Goal: Transaction & Acquisition: Obtain resource

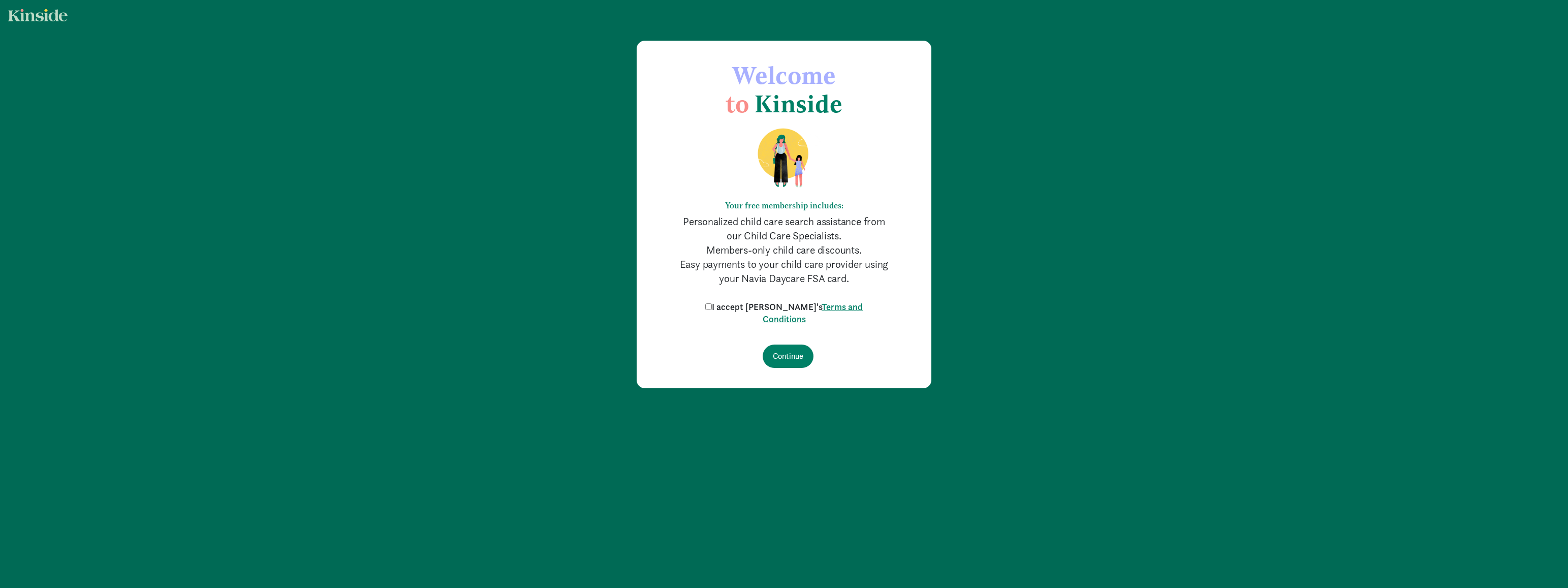
click at [764, 312] on link "Terms and Conditions" at bounding box center [813, 312] width 100 height 24
click at [731, 303] on label "I accept Kinside's Terms and Conditions" at bounding box center [783, 313] width 163 height 24
click at [712, 303] on input "I accept Kinside's Terms and Conditions" at bounding box center [709, 306] width 7 height 7
checkbox input "true"
click at [782, 351] on input "Continue" at bounding box center [788, 356] width 51 height 23
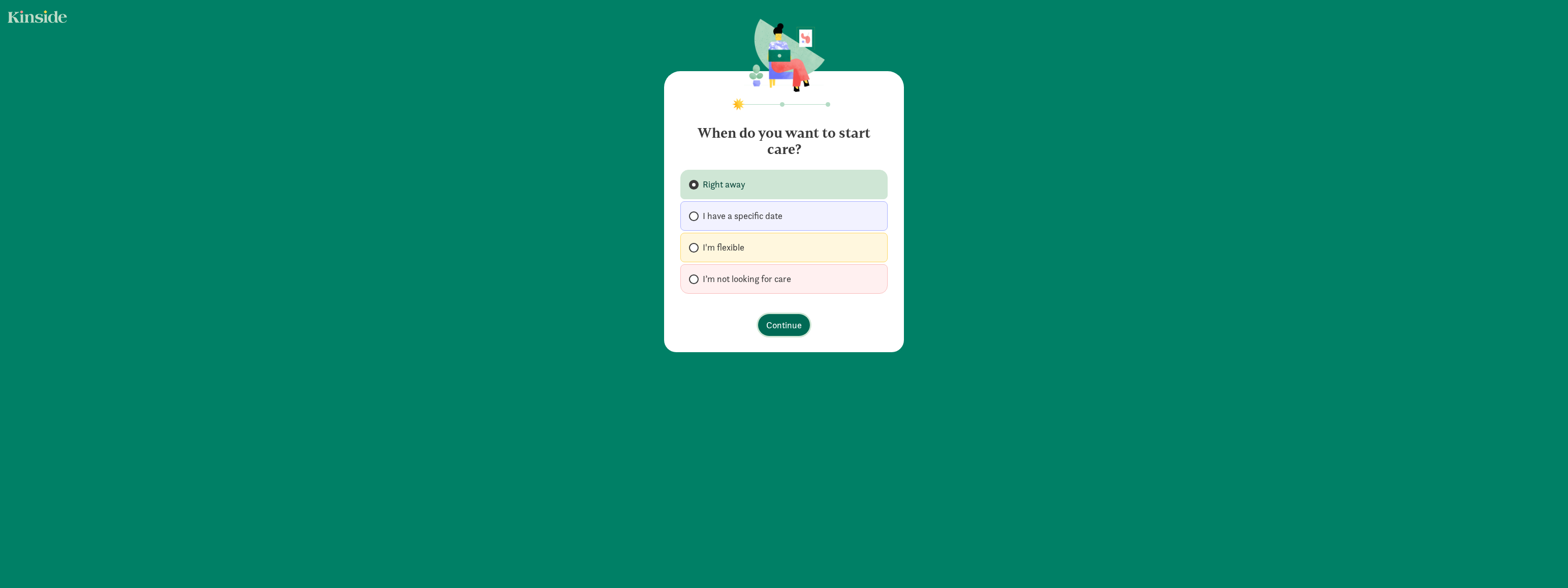
click at [785, 327] on span "Continue" at bounding box center [784, 325] width 35 height 14
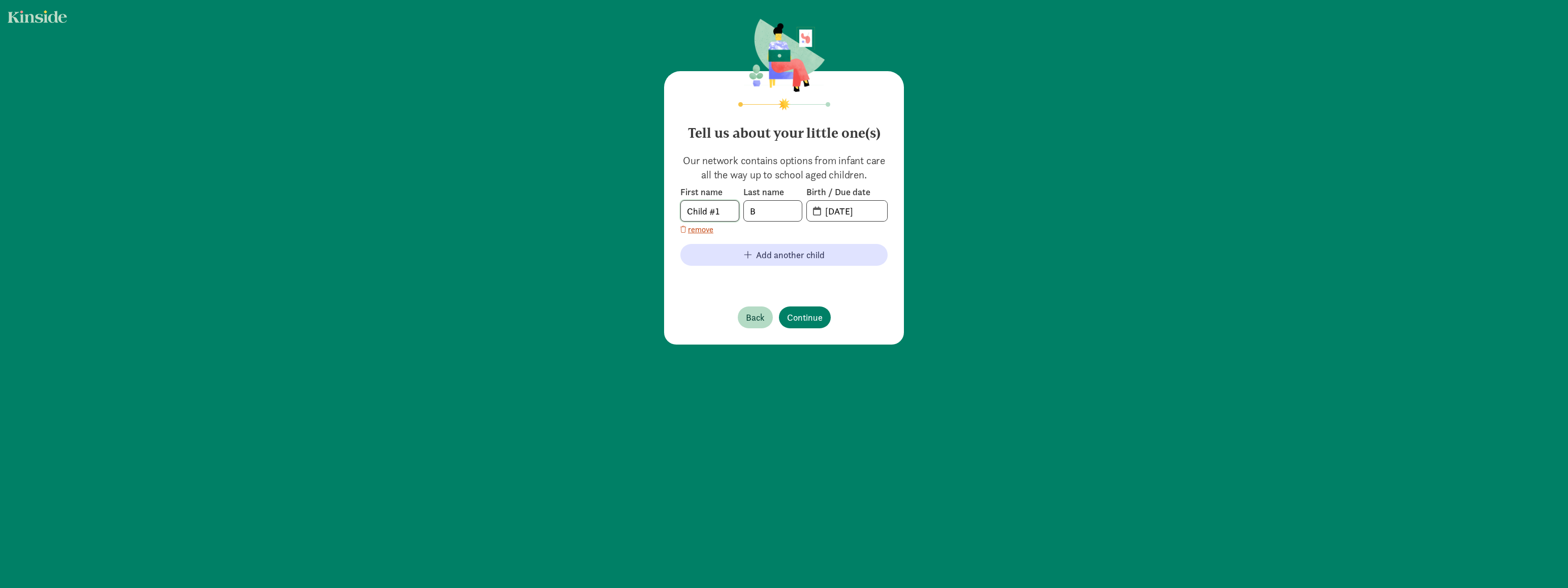
click at [714, 215] on input "Child #1" at bounding box center [710, 211] width 58 height 20
type input "Mark"
type input "Butrymovich"
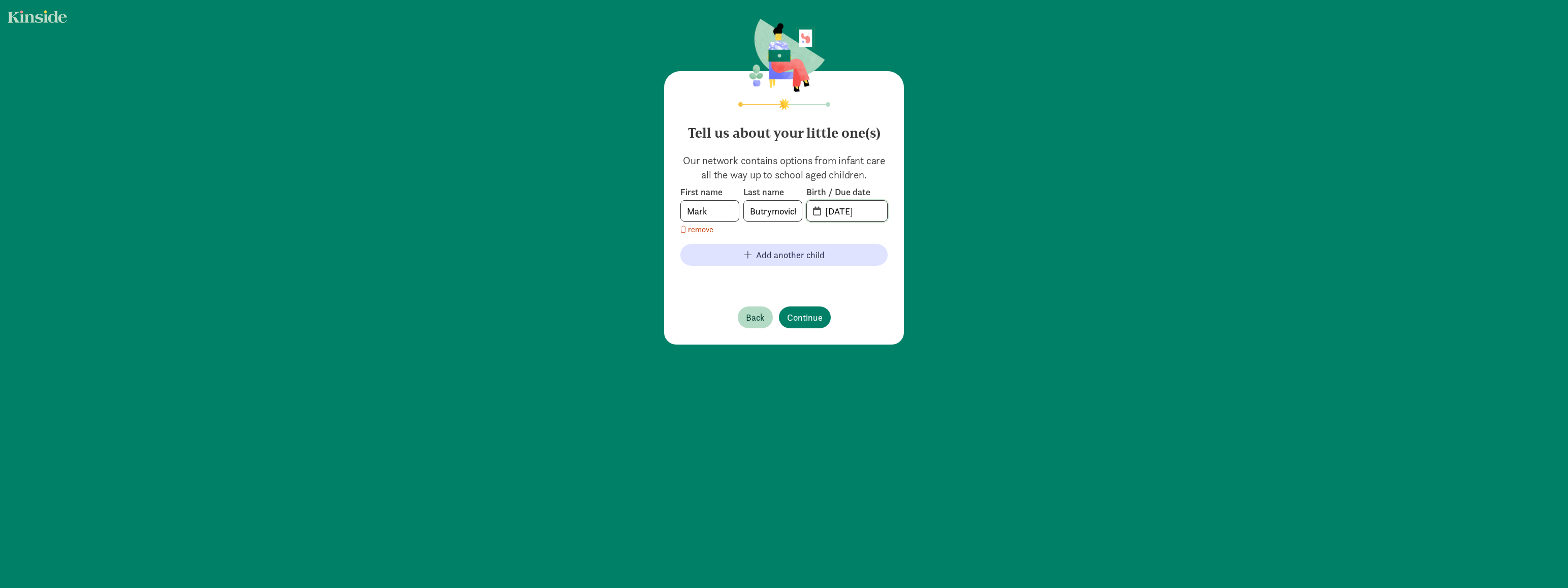
click at [869, 215] on span "08-31-2025" at bounding box center [853, 211] width 68 height 20
click at [852, 211] on input "08-31-2025" at bounding box center [853, 211] width 68 height 20
click at [853, 211] on input "08-31-2025" at bounding box center [853, 211] width 68 height 20
click at [831, 210] on input "08-31-2025" at bounding box center [853, 211] width 68 height 20
type input "10-30-2019"
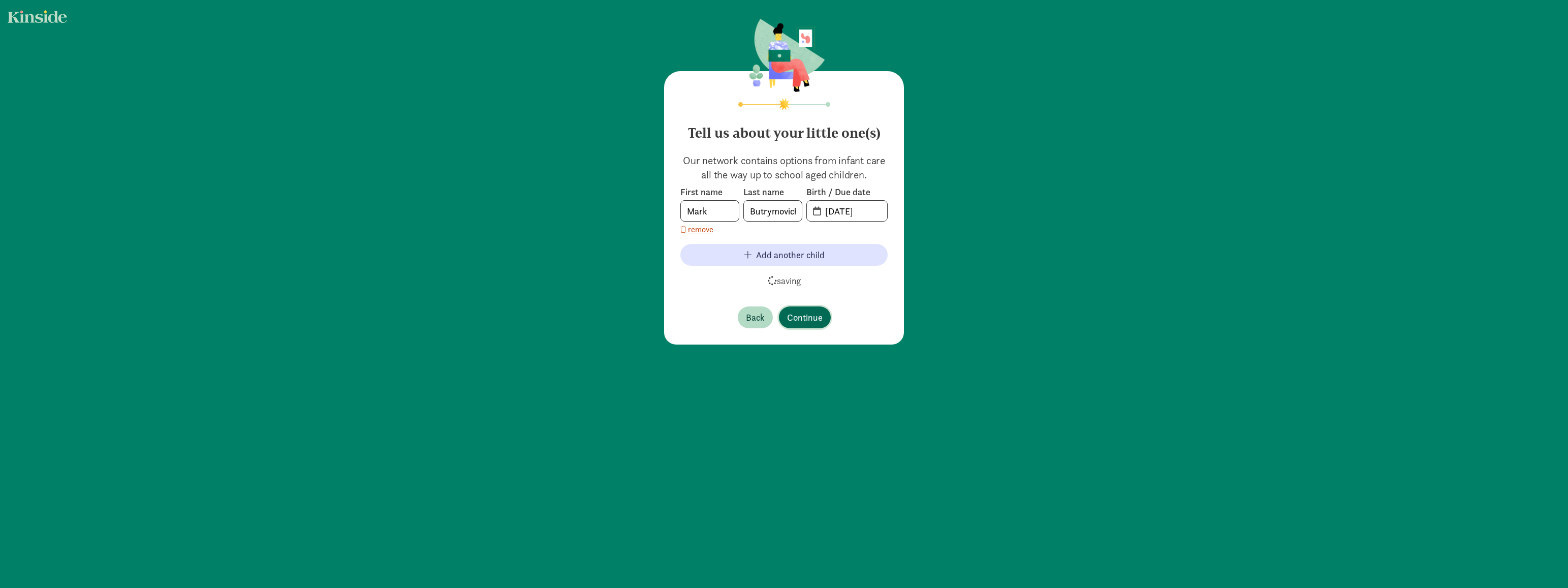
click at [812, 315] on span "Continue" at bounding box center [805, 317] width 35 height 14
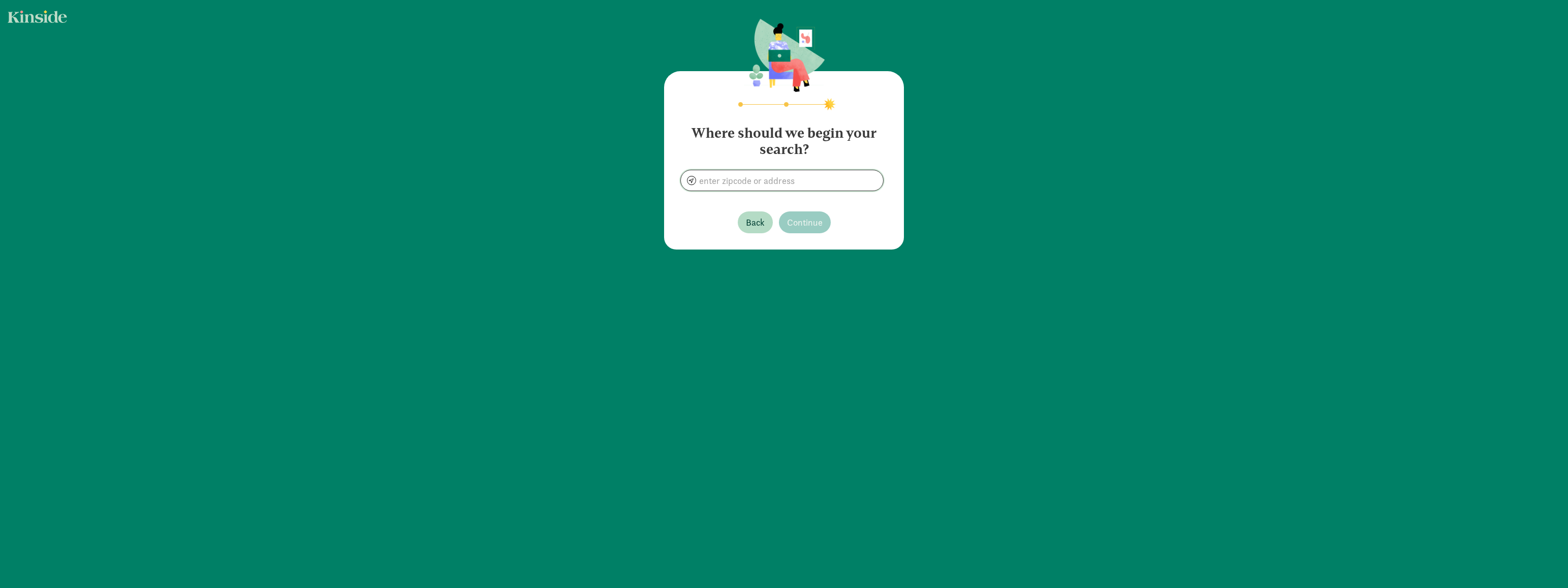
click at [790, 180] on input at bounding box center [782, 180] width 202 height 20
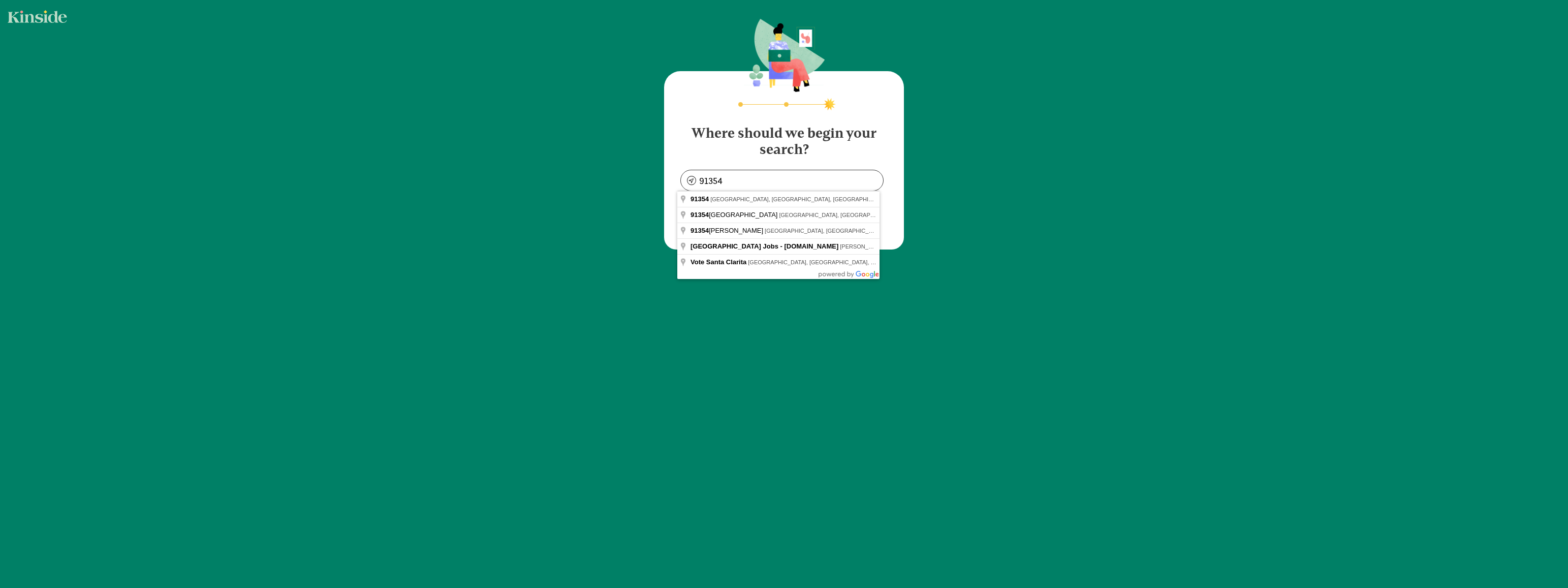
type input "Valencia, CA 91354, USA"
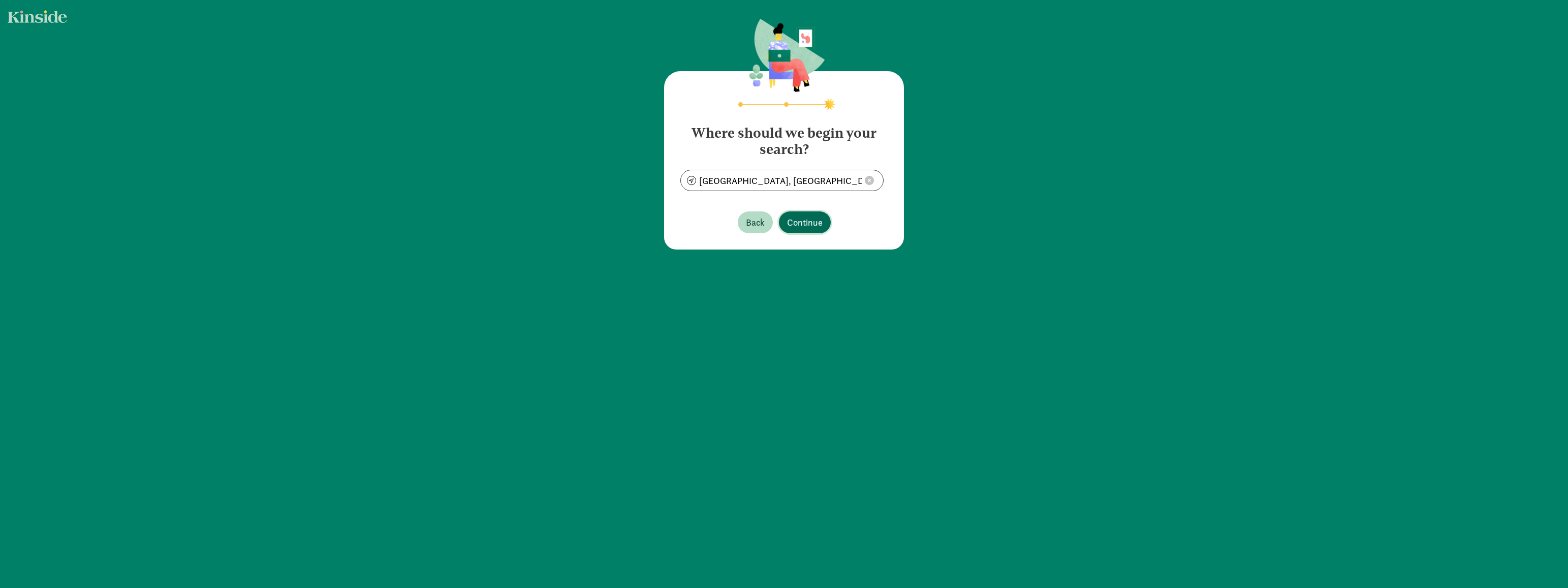
click at [787, 214] on button "Continue" at bounding box center [805, 222] width 52 height 22
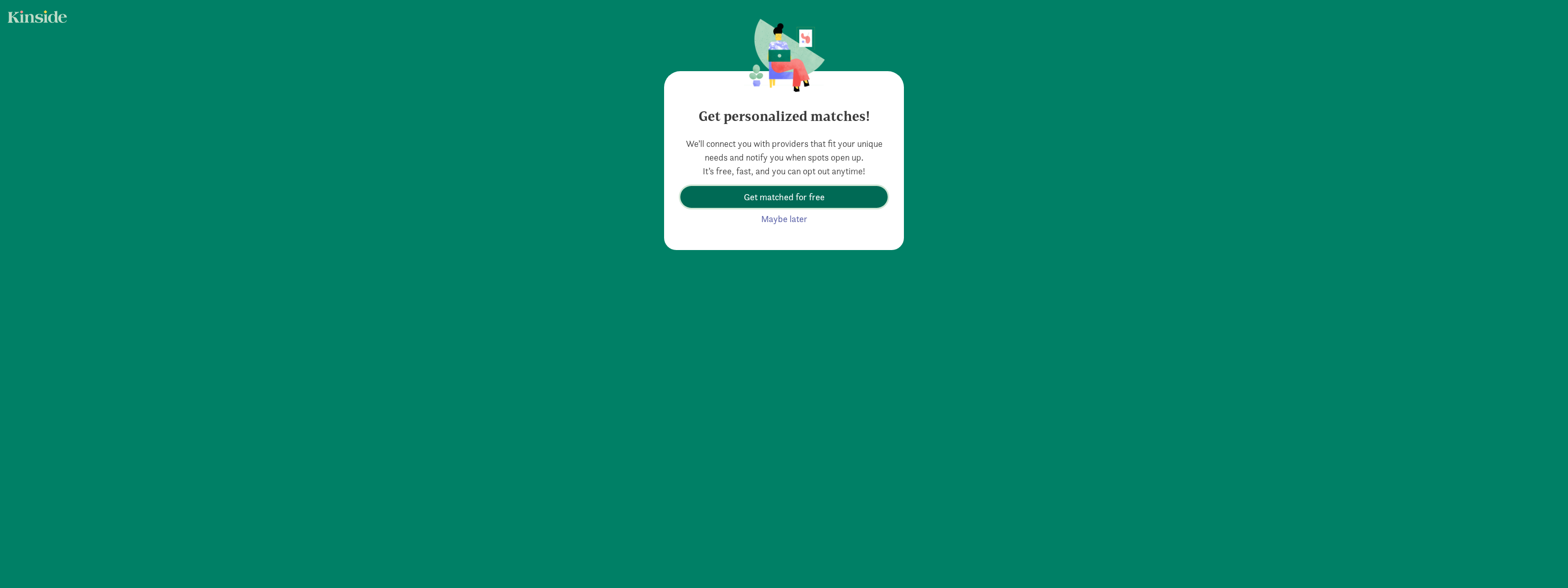
click at [795, 198] on span "Get matched for free" at bounding box center [784, 197] width 81 height 14
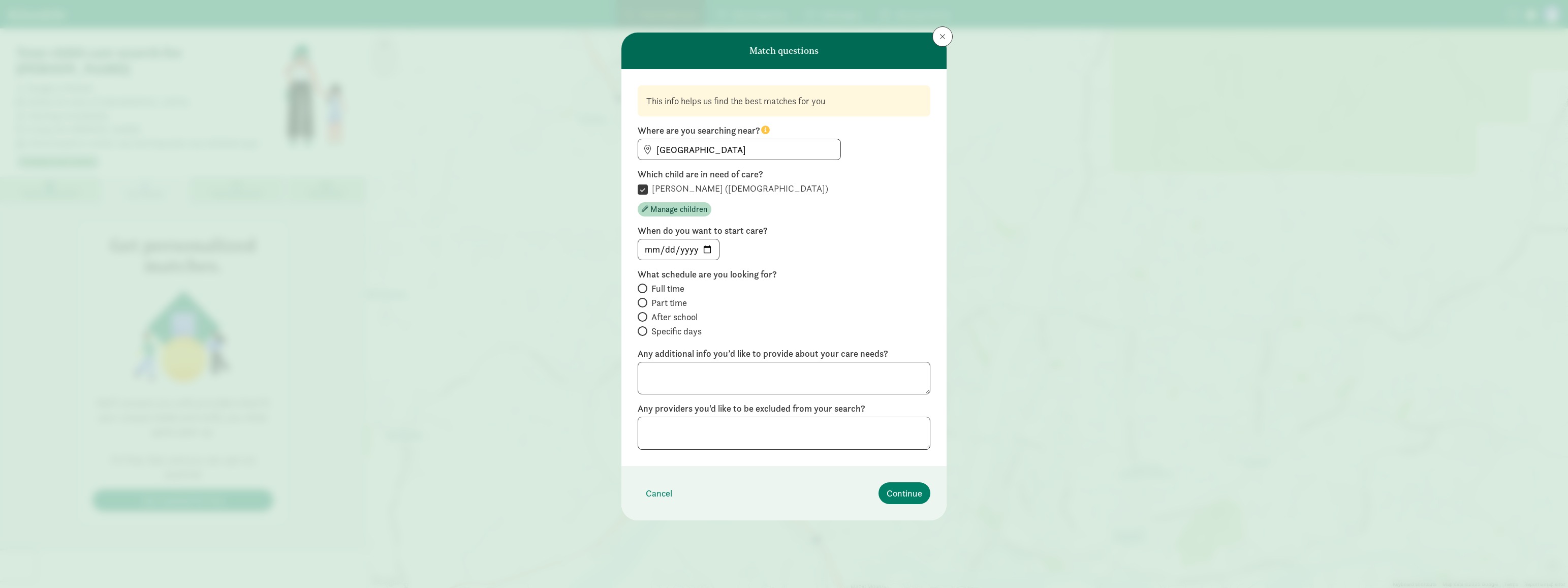
click at [656, 306] on span "Part time" at bounding box center [669, 303] width 35 height 12
click at [644, 306] on input "Part time" at bounding box center [641, 303] width 7 height 7
radio input "true"
click at [688, 318] on span "After school" at bounding box center [674, 317] width 46 height 12
click at [644, 318] on input "After school" at bounding box center [641, 317] width 7 height 7
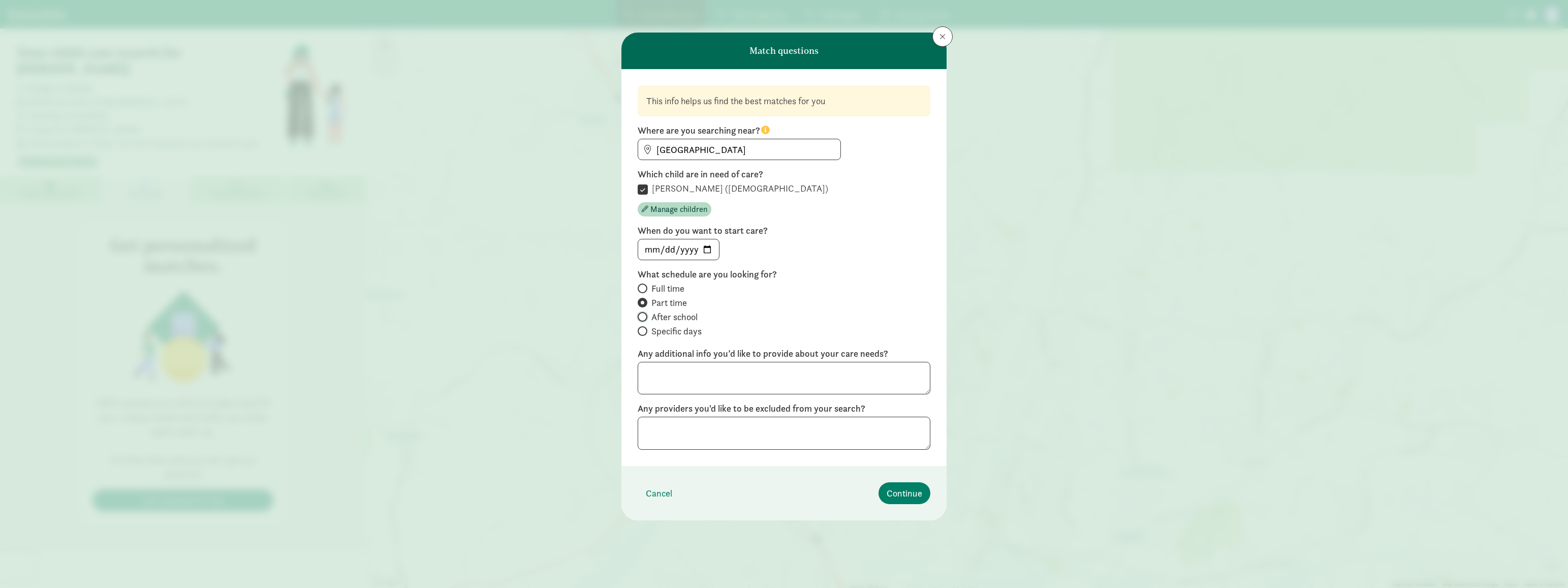
radio input "true"
radio input "false"
click at [900, 499] on span "Continue" at bounding box center [905, 493] width 35 height 14
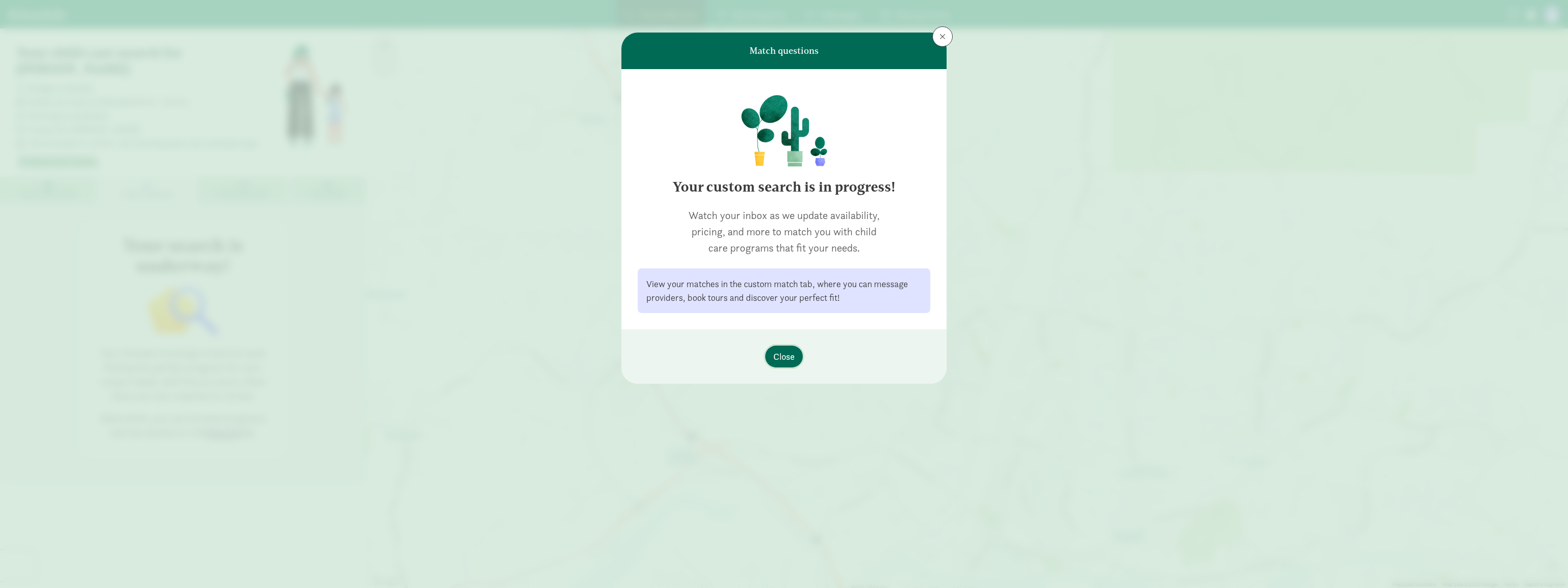
click at [785, 360] on span "Close" at bounding box center [783, 356] width 21 height 14
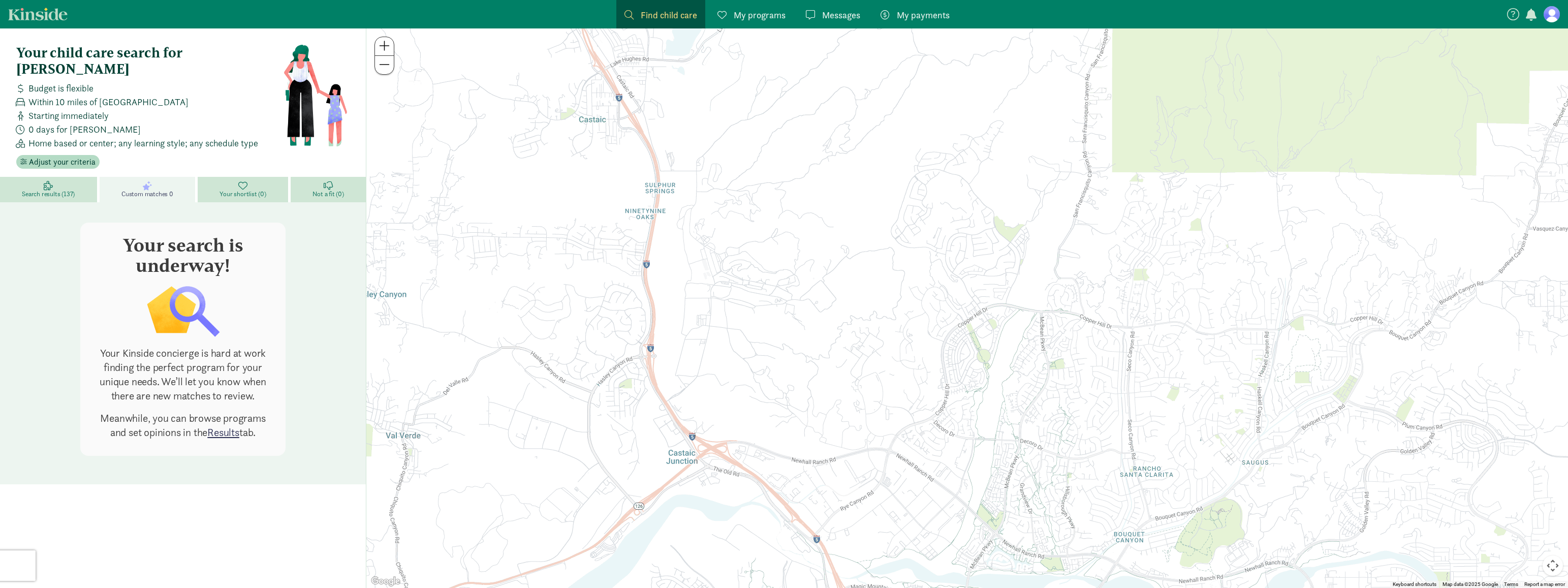
click at [226, 425] on link "Results" at bounding box center [223, 432] width 32 height 14
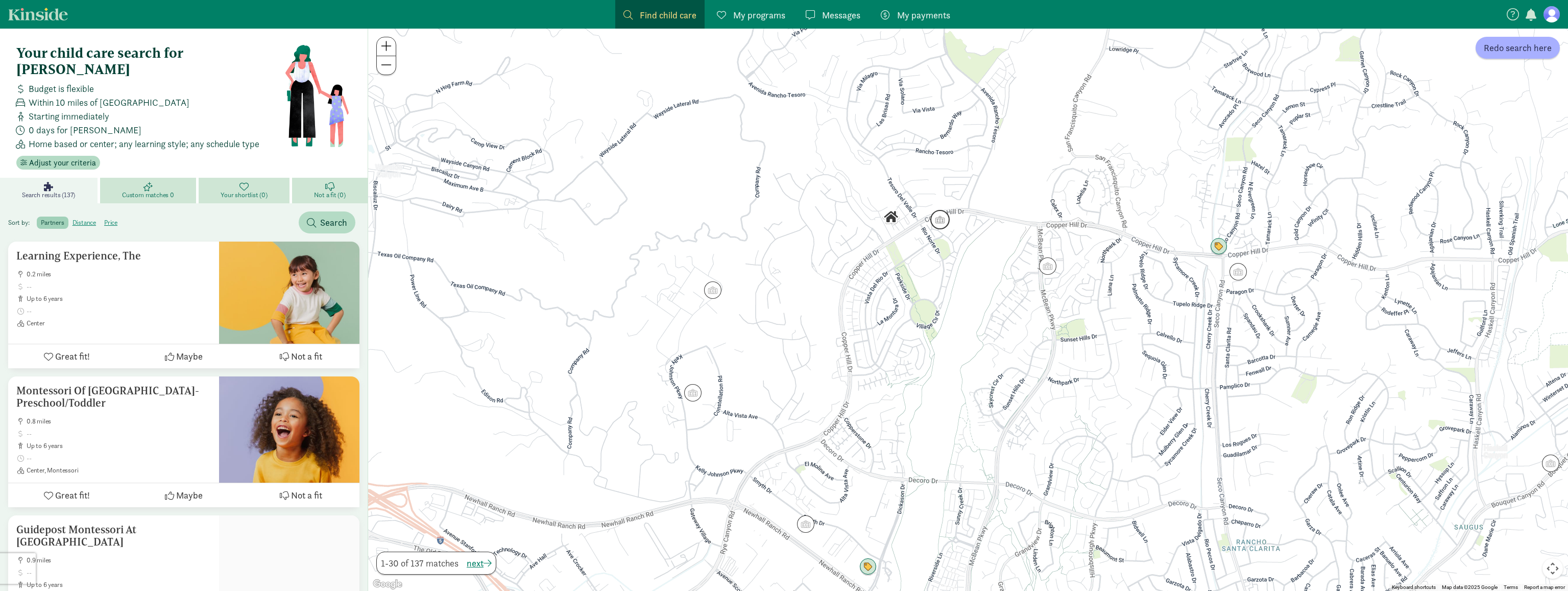
click at [941, 225] on img "Click to see details" at bounding box center [940, 220] width 20 height 20
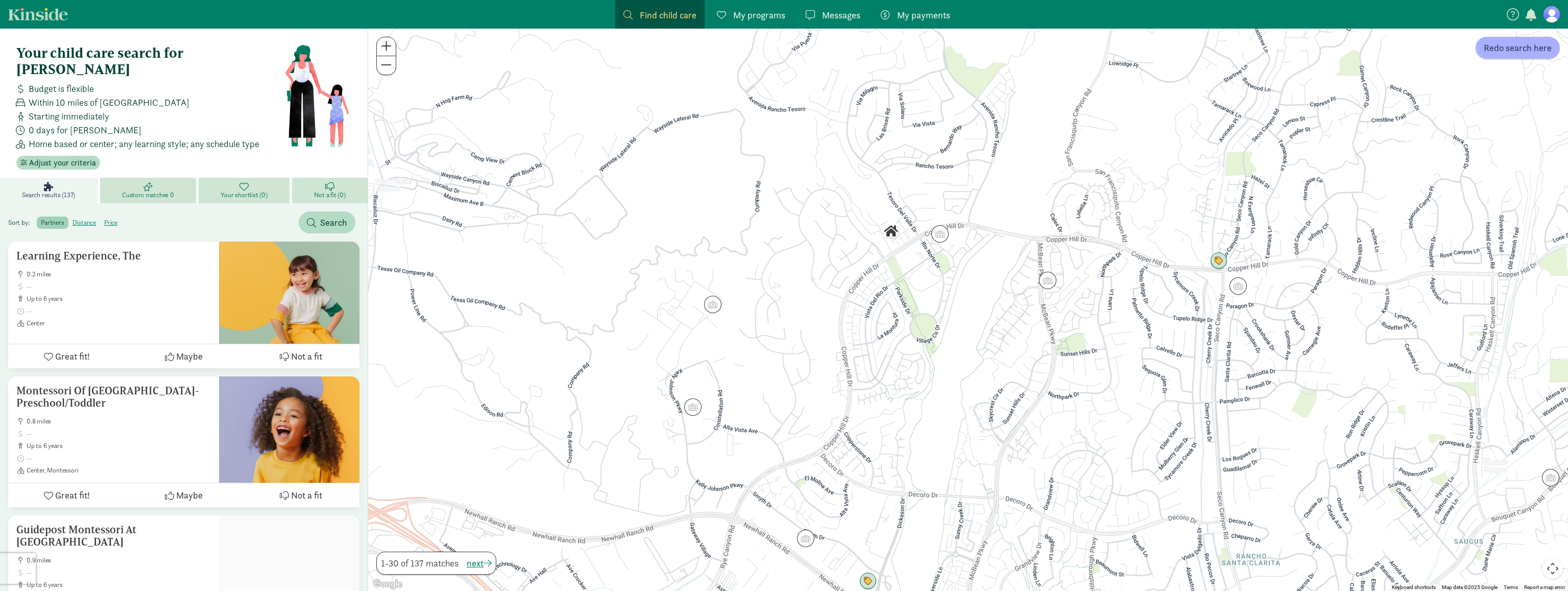
click at [886, 235] on img "Click to see details" at bounding box center [891, 231] width 17 height 17
click at [894, 227] on img "Click to see details" at bounding box center [892, 231] width 17 height 17
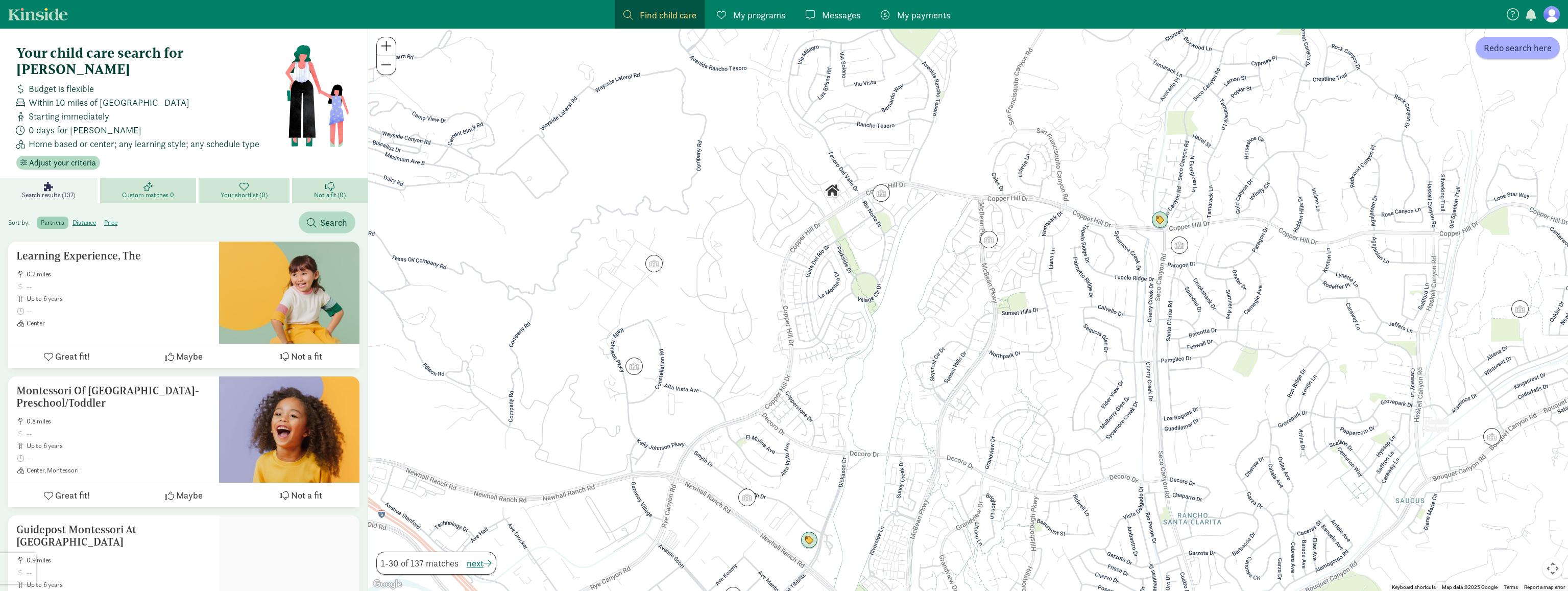
drag, startPoint x: 894, startPoint y: 227, endPoint x: 831, endPoint y: 188, distance: 74.1
click at [831, 188] on img "Click to see details" at bounding box center [832, 190] width 17 height 17
click at [991, 242] on img "Click to see details" at bounding box center [989, 240] width 20 height 20
click at [924, 119] on div "Montessori Of North Park- Preschool/Toddler 0.8 miles up to 6 years Center, Mon…" at bounding box center [989, 138] width 239 height 90
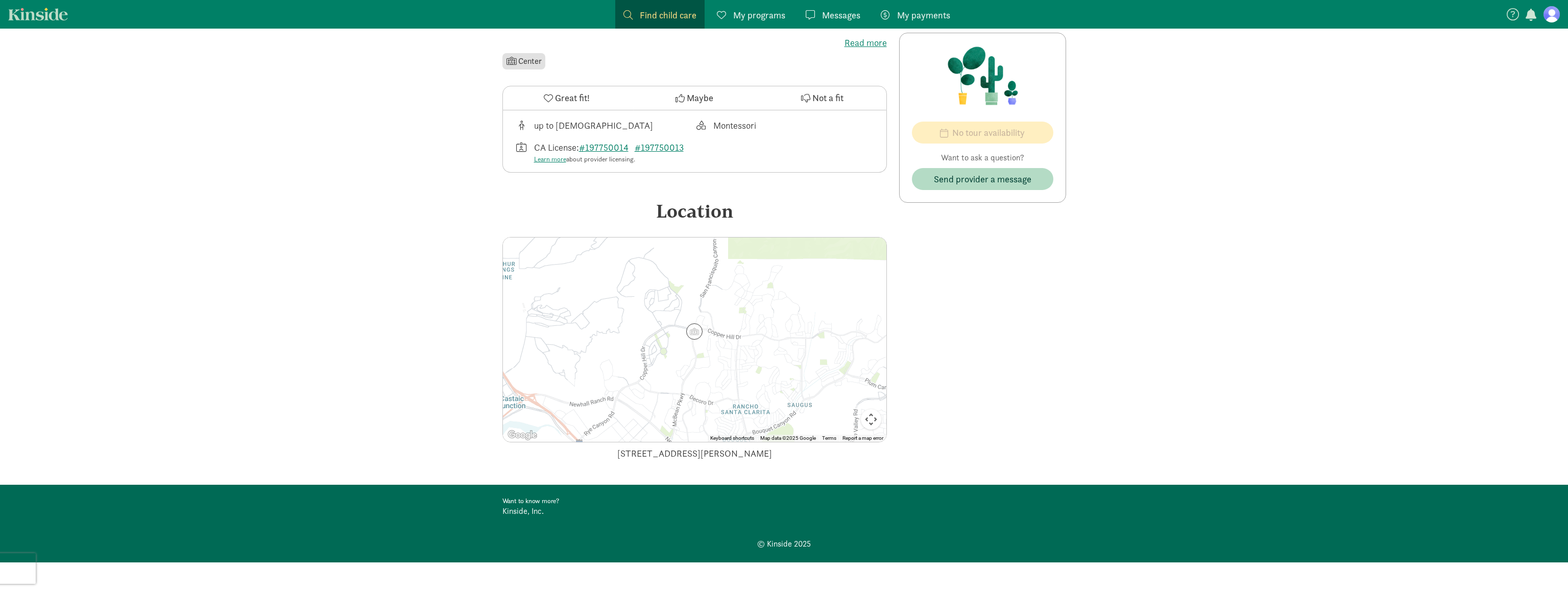
scroll to position [24, 0]
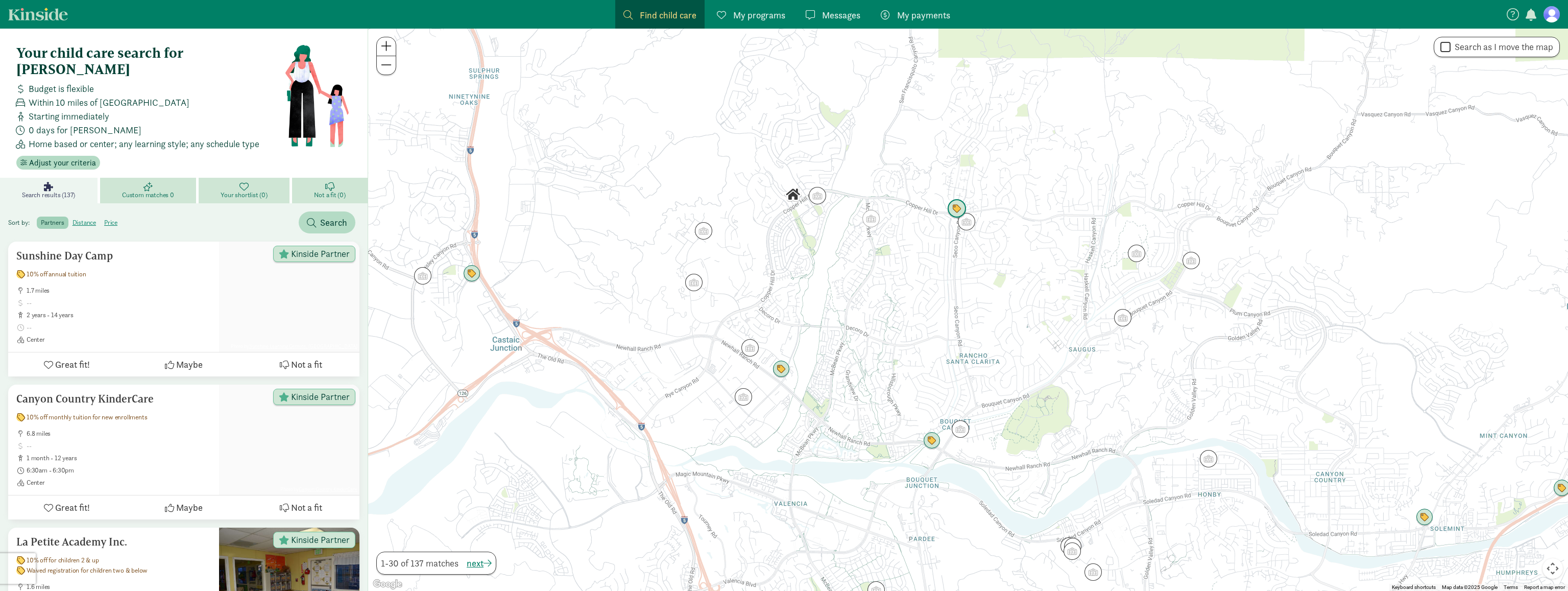
click at [954, 206] on img "Click to see details" at bounding box center [957, 209] width 20 height 20
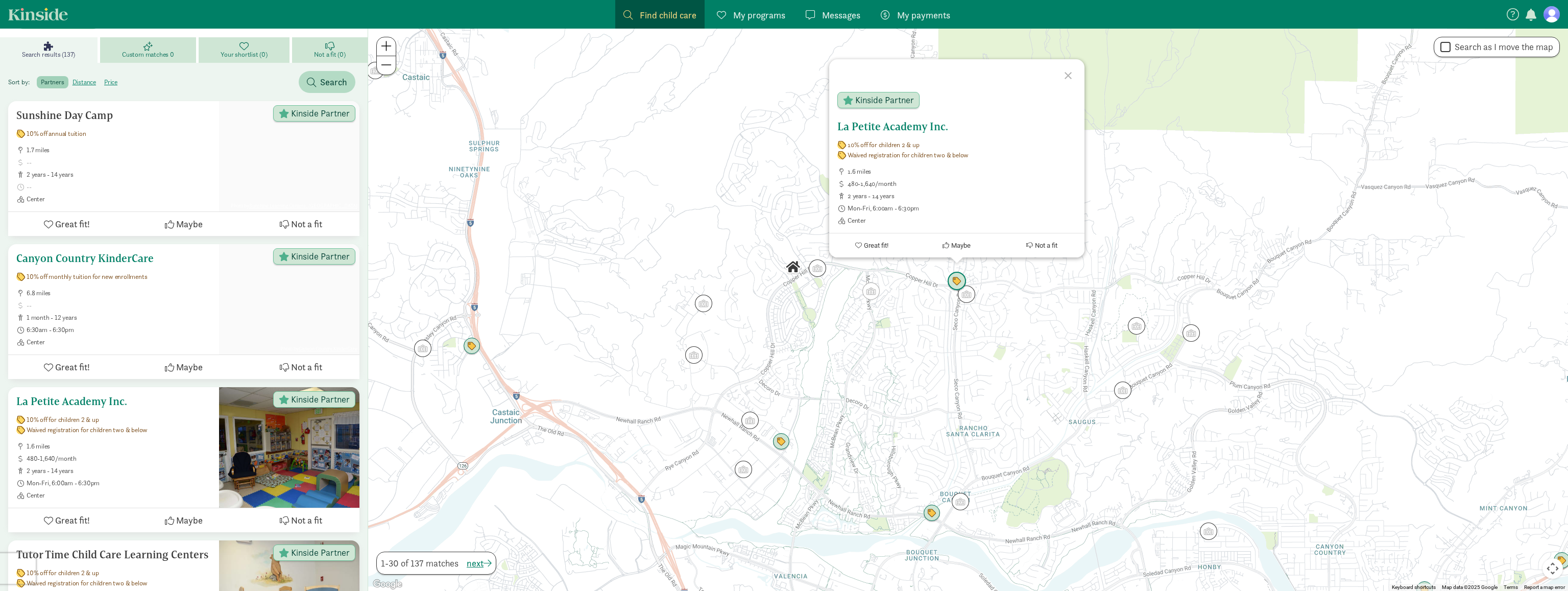
scroll to position [172, 0]
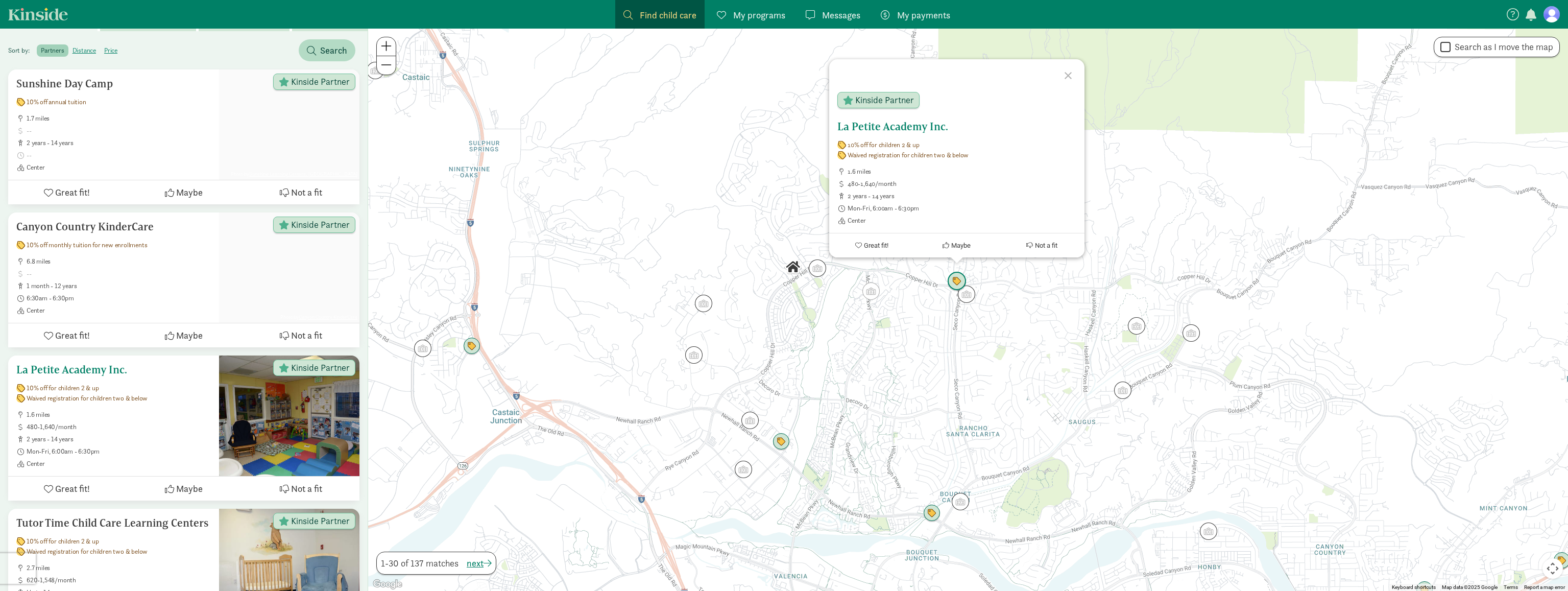
click at [161, 435] on span "2 years - 14 years" at bounding box center [118, 439] width 184 height 8
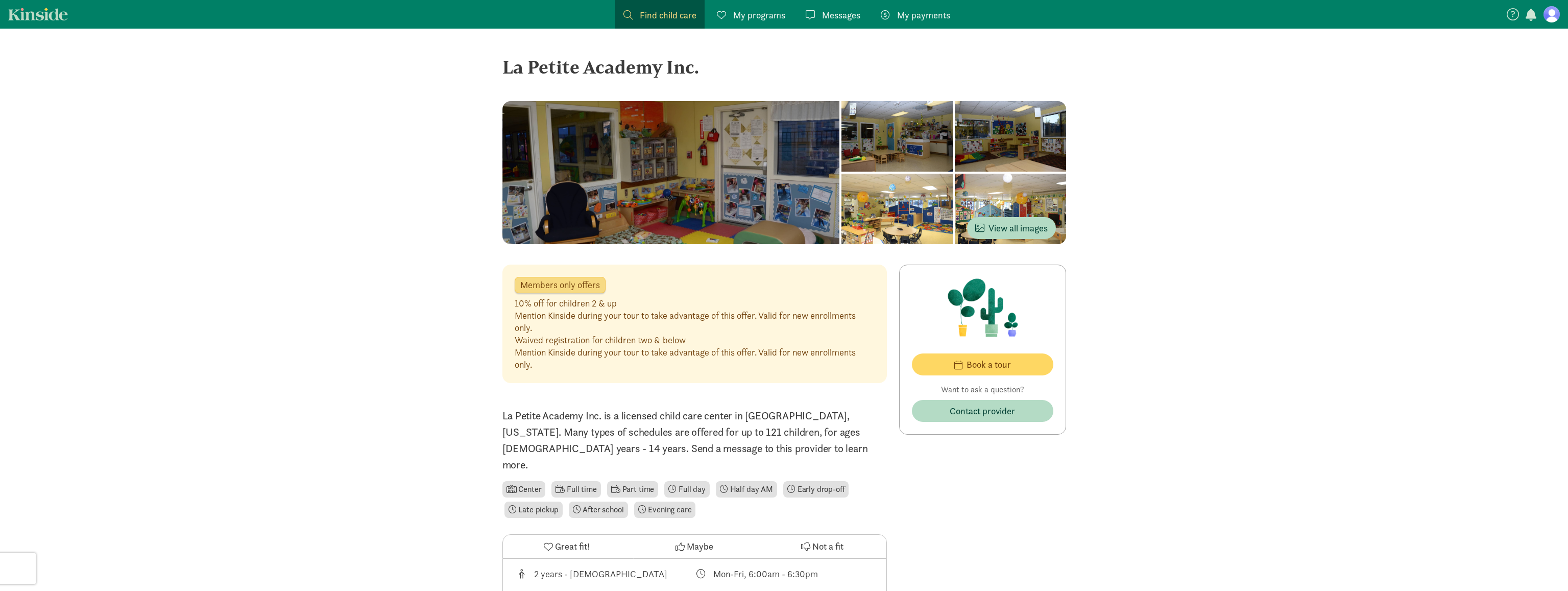
scroll to position [172, 0]
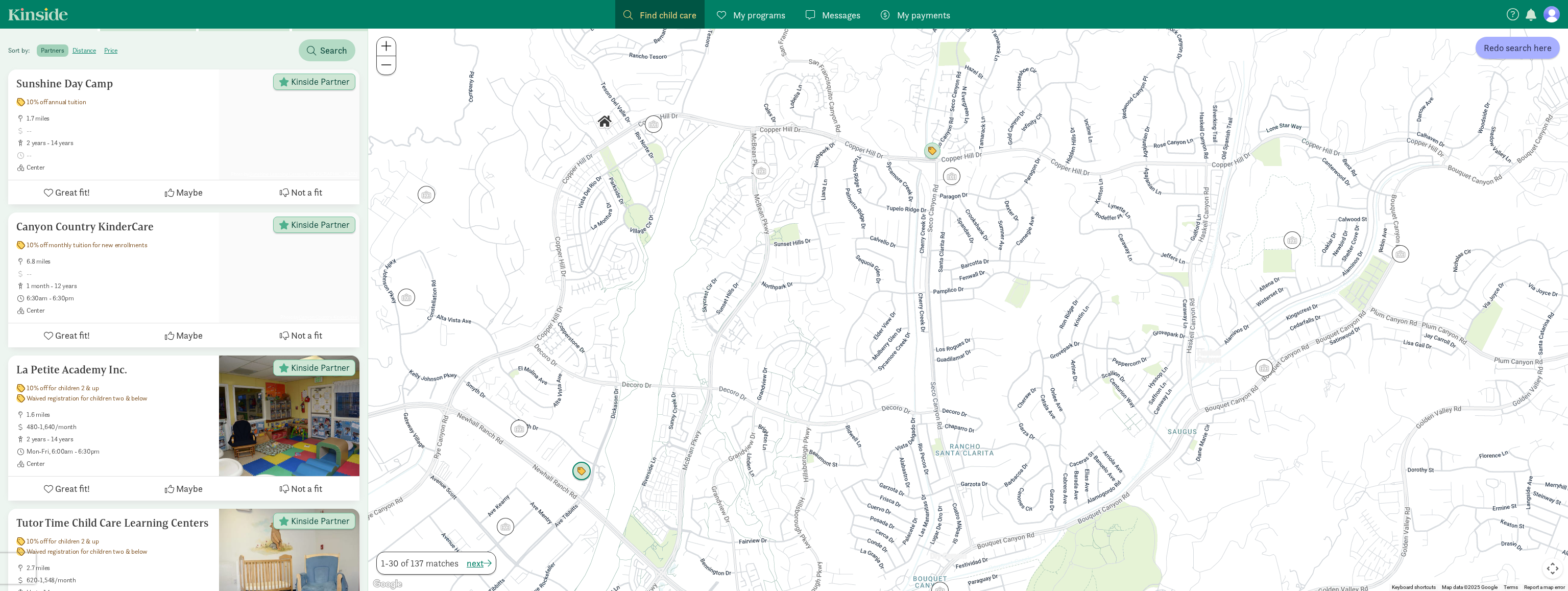
click at [583, 474] on img "Click to see details" at bounding box center [582, 472] width 20 height 20
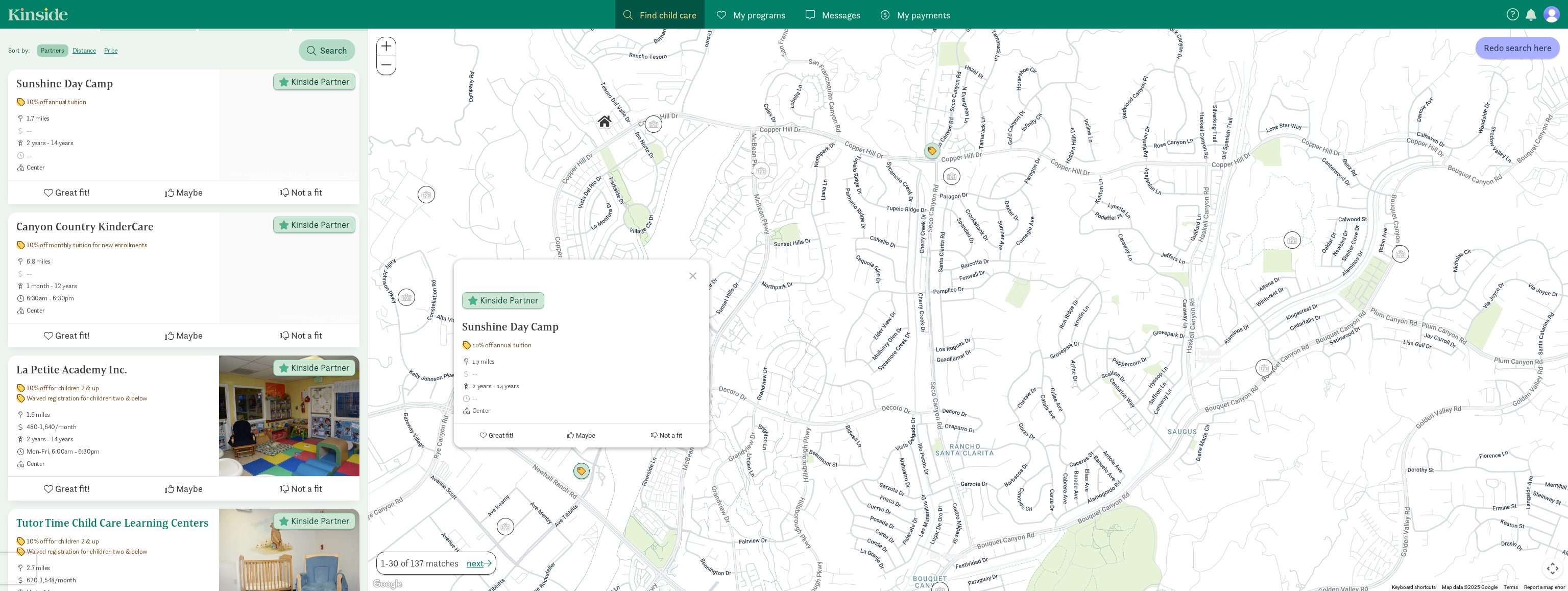
click at [160, 548] on div "Waived registration for children two & below" at bounding box center [114, 551] width 195 height 8
